Goal: Task Accomplishment & Management: Manage account settings

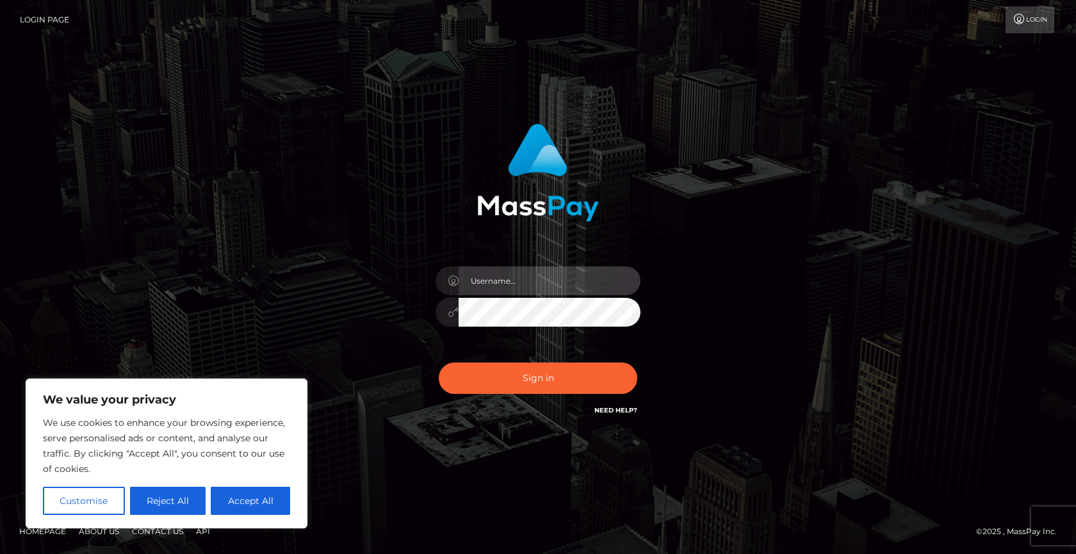
click at [549, 281] on input "text" at bounding box center [550, 280] width 182 height 29
click at [1071, 70] on div "Sign in" at bounding box center [538, 277] width 1076 height 518
click at [261, 501] on button "Accept All" at bounding box center [250, 501] width 79 height 28
checkbox input "true"
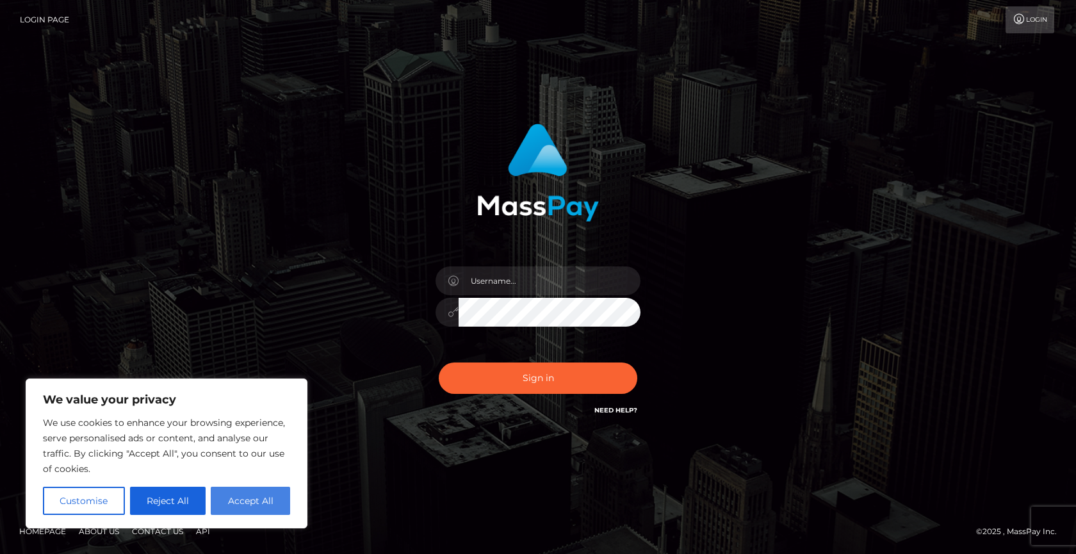
checkbox input "true"
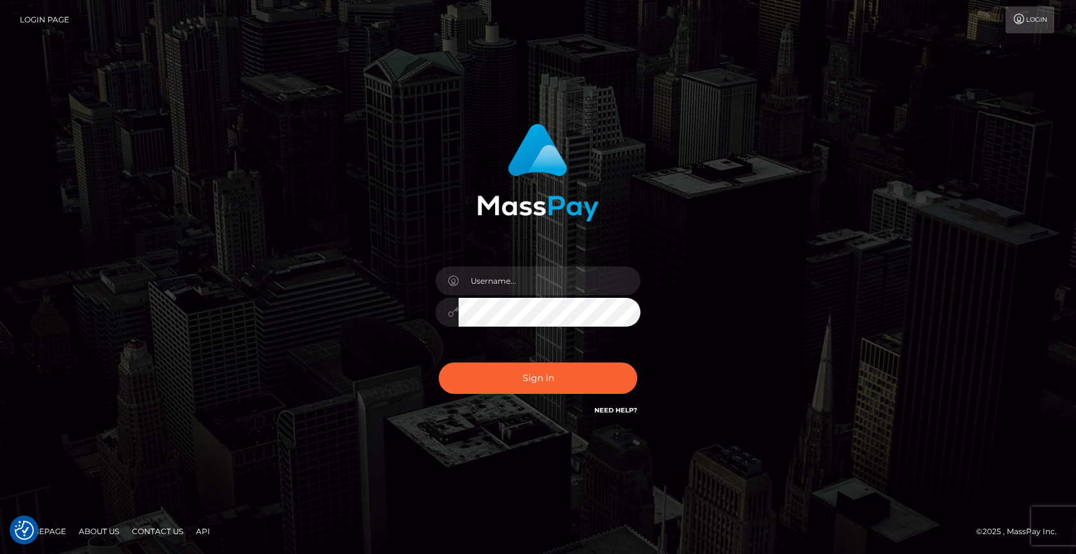
click at [277, 347] on div "Sign in" at bounding box center [538, 277] width 730 height 326
click at [520, 283] on input "text" at bounding box center [550, 280] width 182 height 29
type input "2004-03-18"
click at [439, 363] on button "Sign in" at bounding box center [538, 378] width 199 height 31
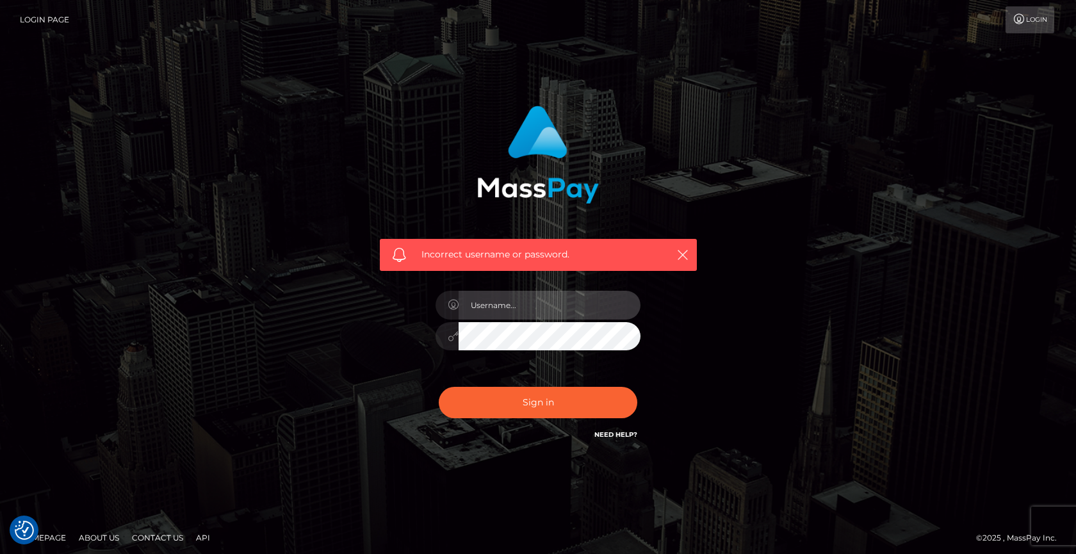
click at [484, 307] on input "text" at bounding box center [550, 305] width 182 height 29
type input "missmayamortale@gmail.com"
click at [439, 387] on button "Sign in" at bounding box center [538, 402] width 199 height 31
click at [465, 304] on input "text" at bounding box center [550, 305] width 182 height 29
click at [520, 314] on input "text" at bounding box center [550, 305] width 182 height 29
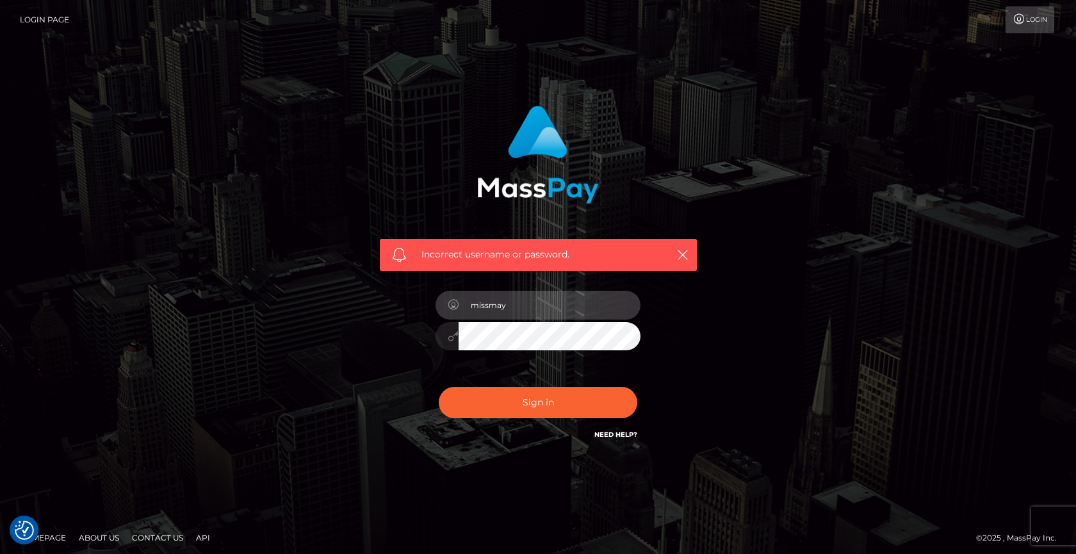
type input "missmayamortale@gmail.com"
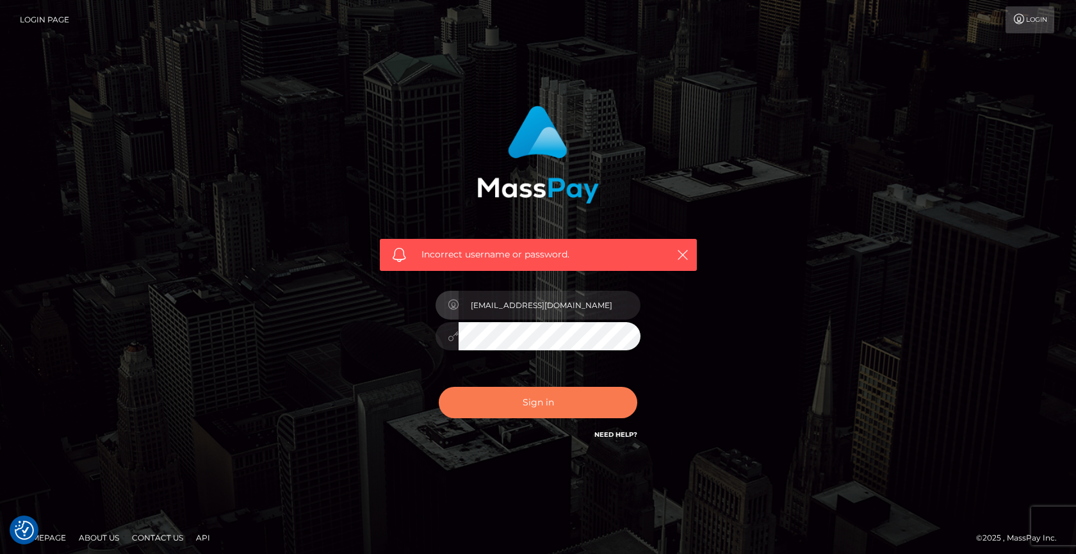
click at [546, 406] on button "Sign in" at bounding box center [538, 402] width 199 height 31
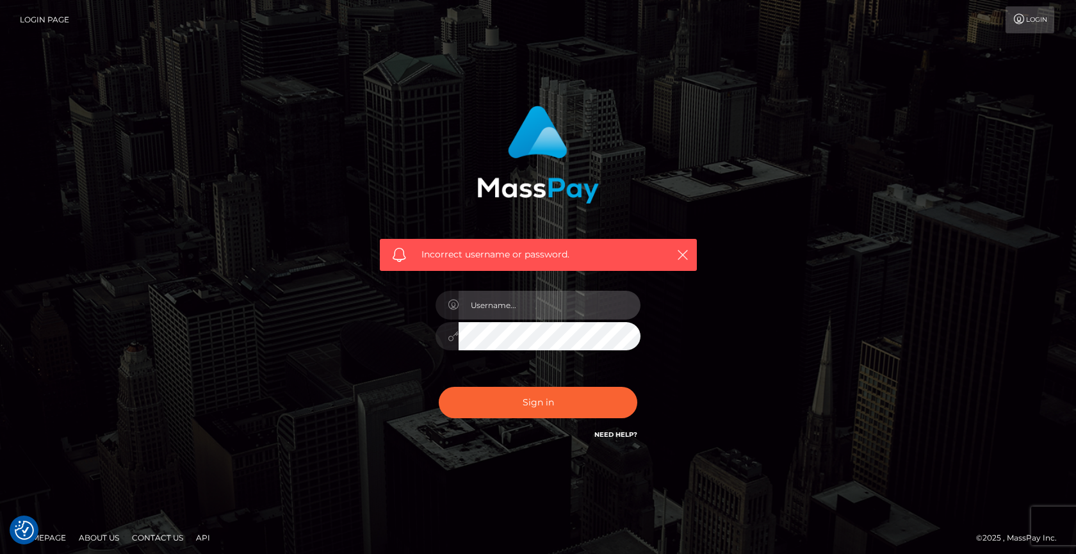
click at [531, 307] on input "text" at bounding box center [550, 305] width 182 height 29
click at [506, 316] on input "text" at bounding box center [550, 305] width 182 height 29
paste input "QW5uYWxlbmEwMDQh"
type input "QW5uYWxlbmEwMDQh"
click at [551, 311] on input "text" at bounding box center [550, 305] width 182 height 29
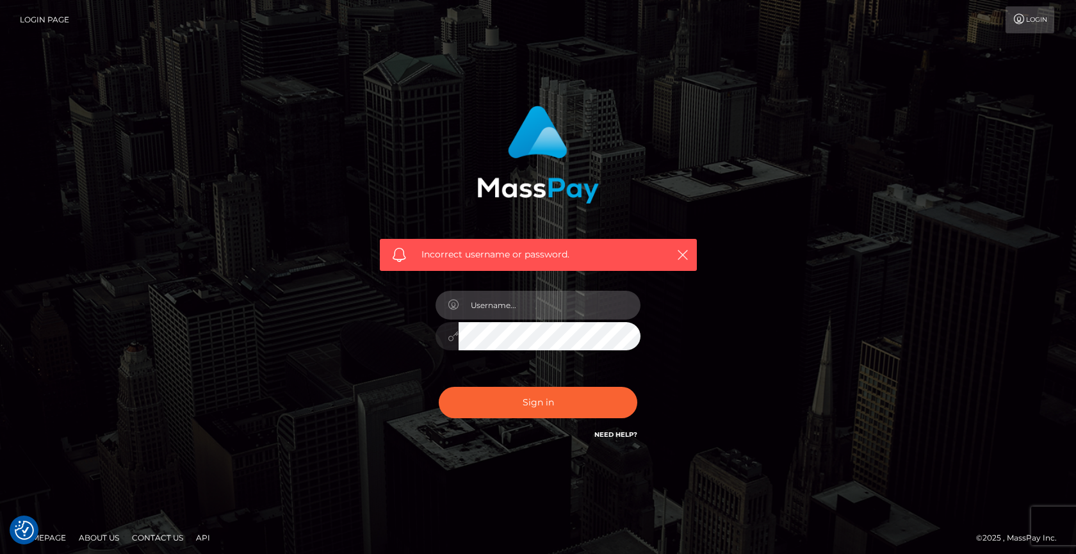
paste input "bWlzc21heWFtb3J0YWxlQGdtYWlsLmNvbQ=="
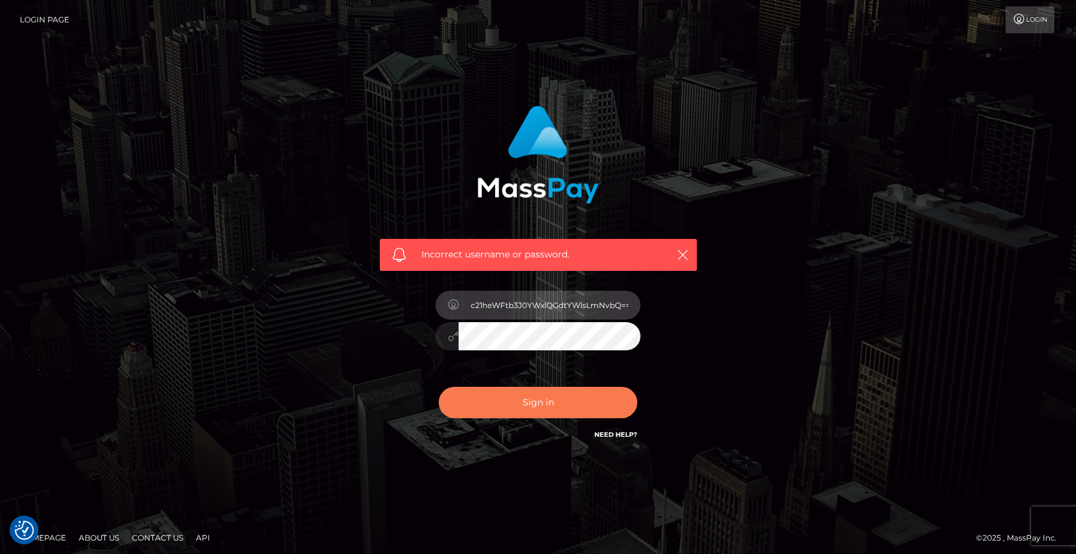
type input "bWlzc21heWFtb3J0YWxlQGdtYWlsLmNvbQ=="
click at [568, 403] on button "Sign in" at bounding box center [538, 402] width 199 height 31
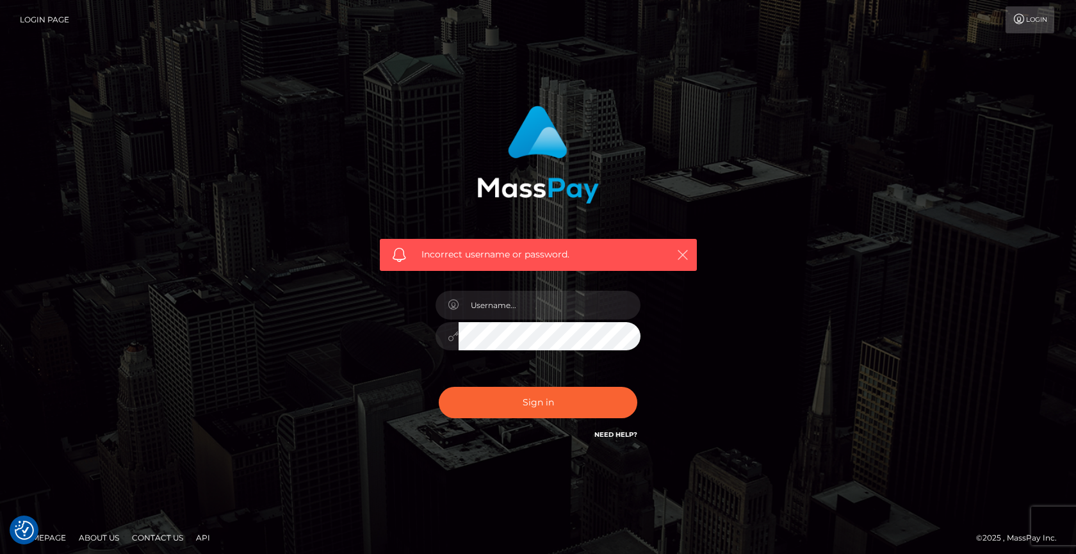
click at [680, 252] on icon "button" at bounding box center [682, 255] width 13 height 13
